Goal: Information Seeking & Learning: Learn about a topic

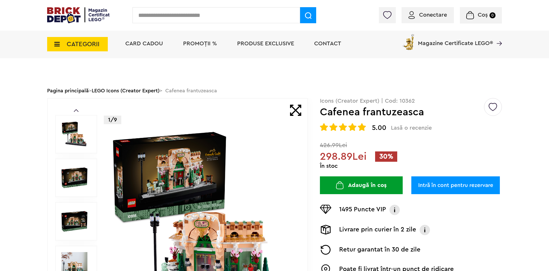
scroll to position [86, 0]
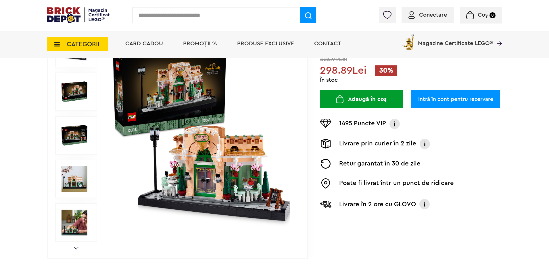
click at [78, 96] on img at bounding box center [74, 92] width 26 height 26
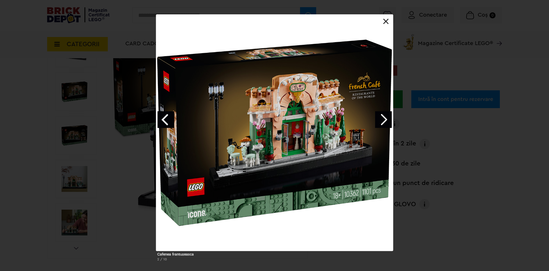
click at [379, 118] on link "Next image" at bounding box center [383, 119] width 17 height 17
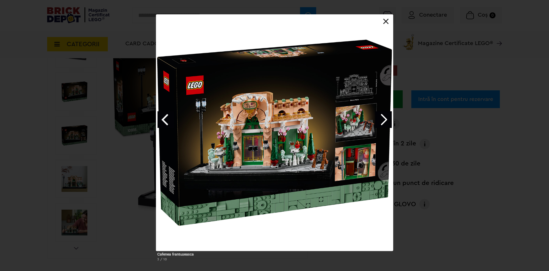
click at [379, 118] on link "Next image" at bounding box center [383, 119] width 17 height 17
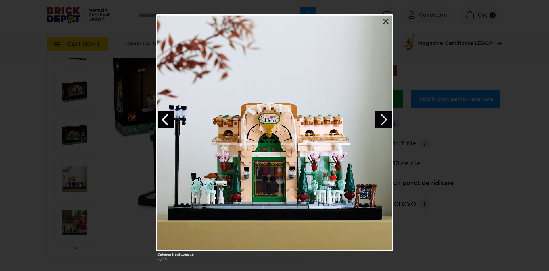
click at [384, 119] on link "Next image" at bounding box center [383, 119] width 17 height 17
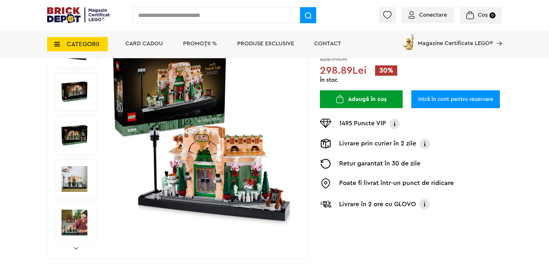
click at [62, 219] on img at bounding box center [74, 223] width 26 height 26
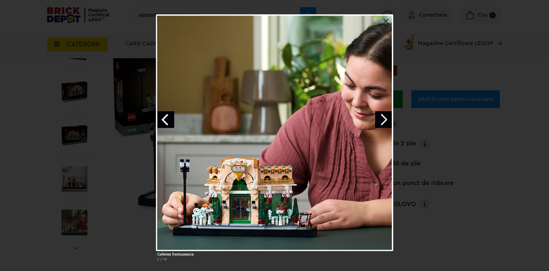
click at [383, 123] on link "Next image" at bounding box center [383, 119] width 17 height 17
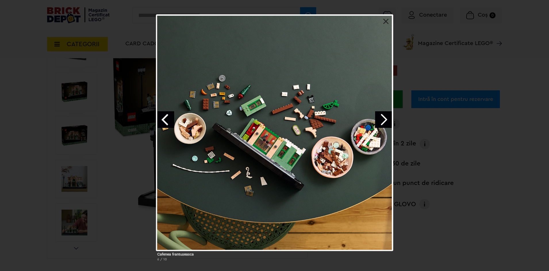
click at [383, 123] on link "Next image" at bounding box center [383, 119] width 17 height 17
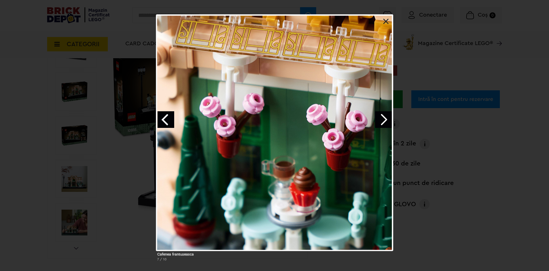
click at [382, 119] on link "Next image" at bounding box center [383, 119] width 17 height 17
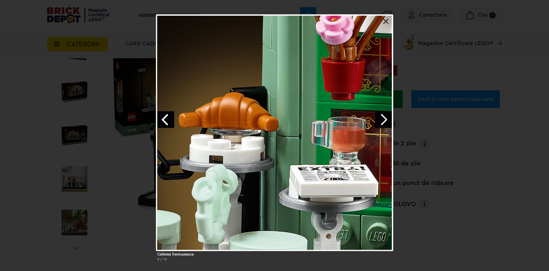
click at [382, 119] on link "Next image" at bounding box center [383, 119] width 17 height 17
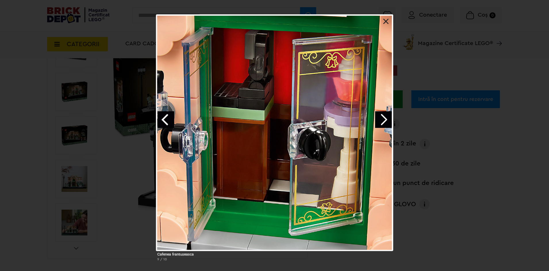
click at [382, 119] on link "Next image" at bounding box center [383, 119] width 17 height 17
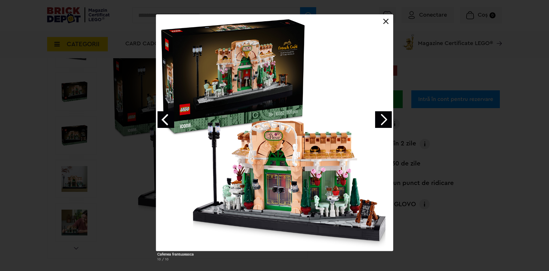
click at [386, 19] on link at bounding box center [386, 22] width 6 height 6
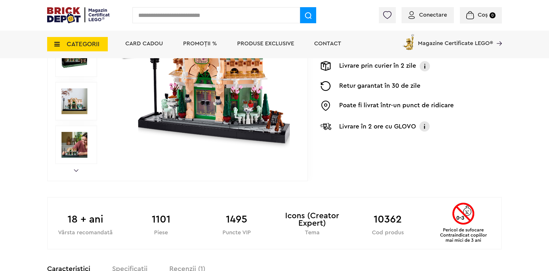
scroll to position [172, 0]
